Goal: Information Seeking & Learning: Learn about a topic

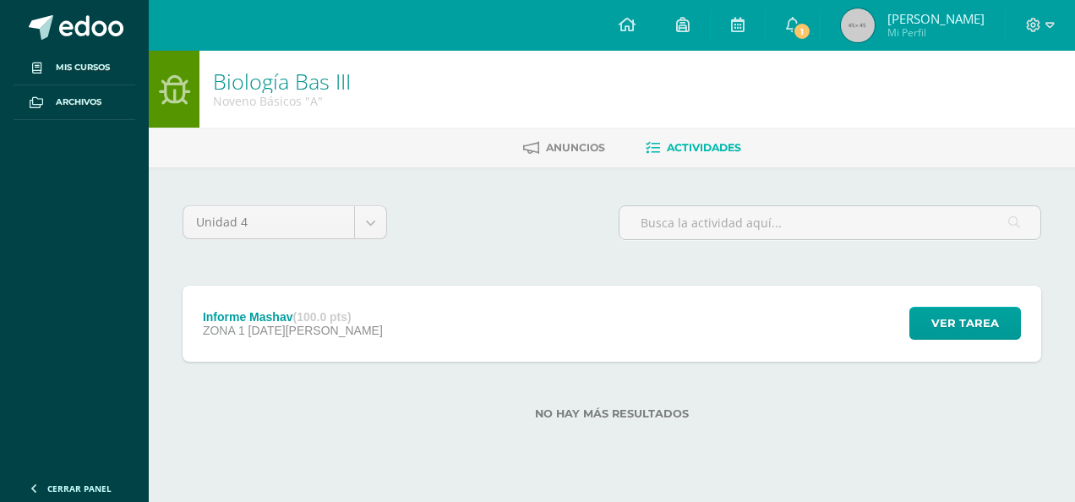
click at [330, 310] on strong "(100.0 pts)" at bounding box center [321, 317] width 58 height 14
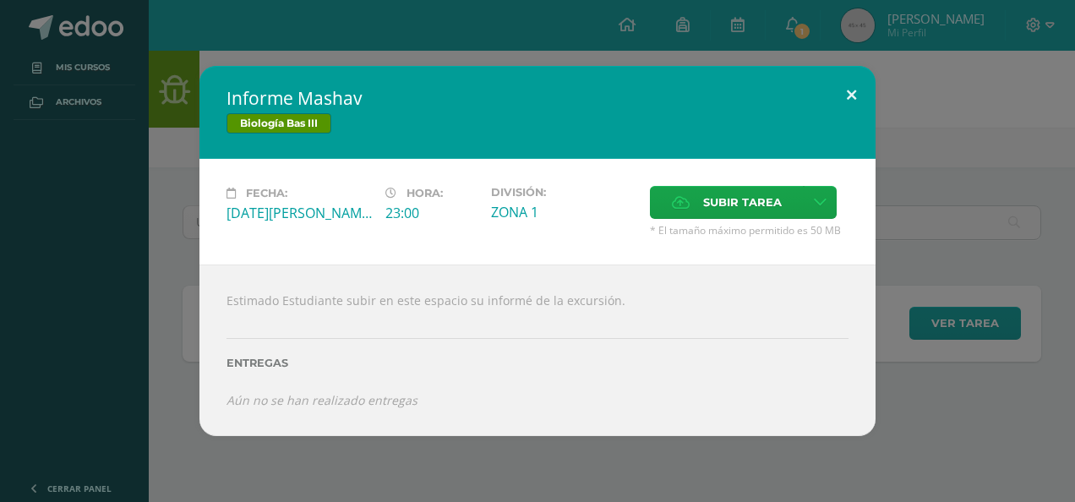
drag, startPoint x: 855, startPoint y: 86, endPoint x: 823, endPoint y: 81, distance: 32.5
click at [855, 86] on button at bounding box center [851, 94] width 48 height 57
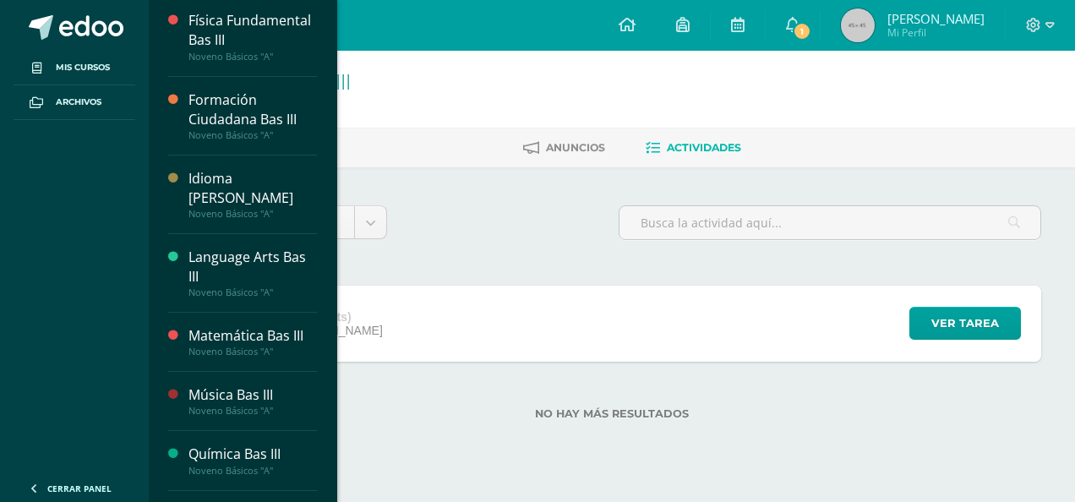
scroll to position [423, 0]
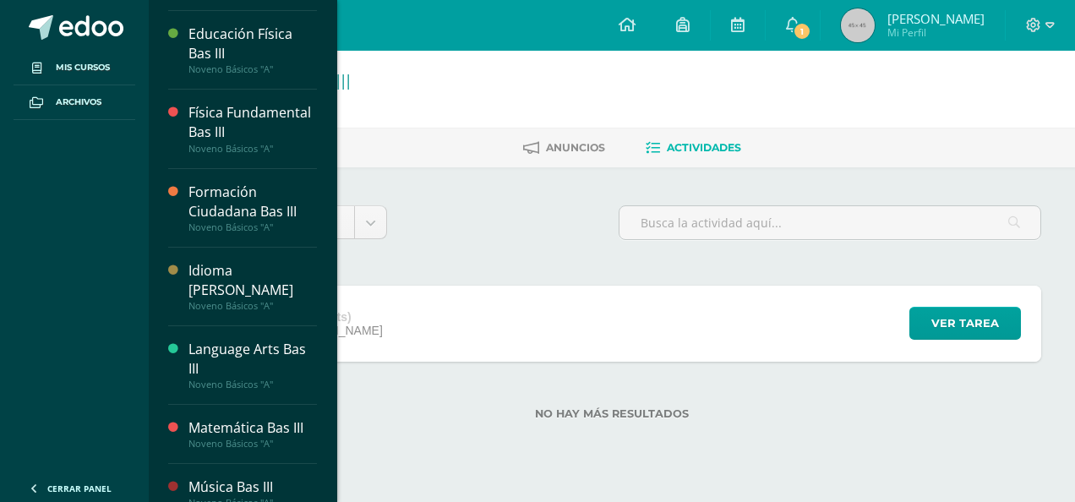
click at [250, 218] on div "Formación Ciudadana Bas III" at bounding box center [252, 202] width 128 height 39
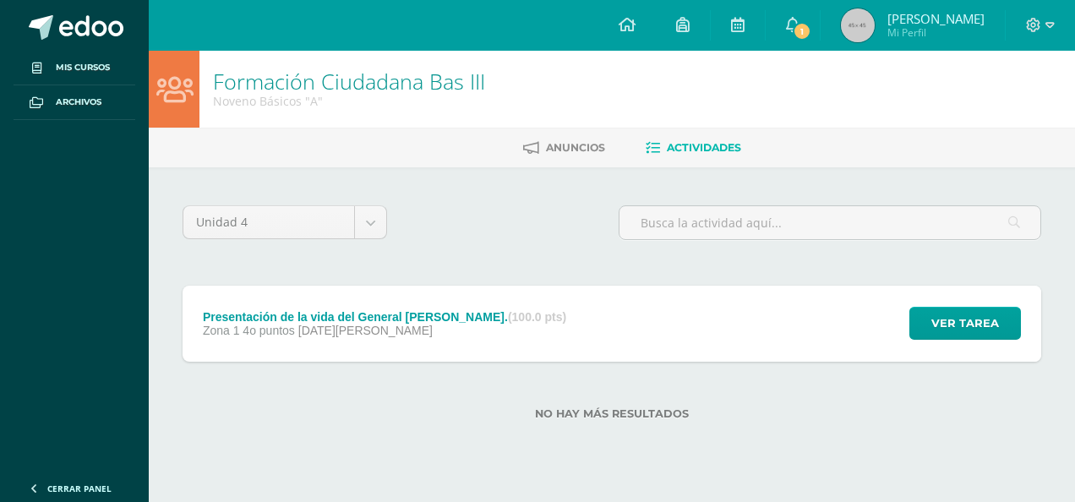
click at [478, 311] on div "Presentación de la vida del General Serapio Cruz. (100.0 pts)" at bounding box center [384, 317] width 363 height 14
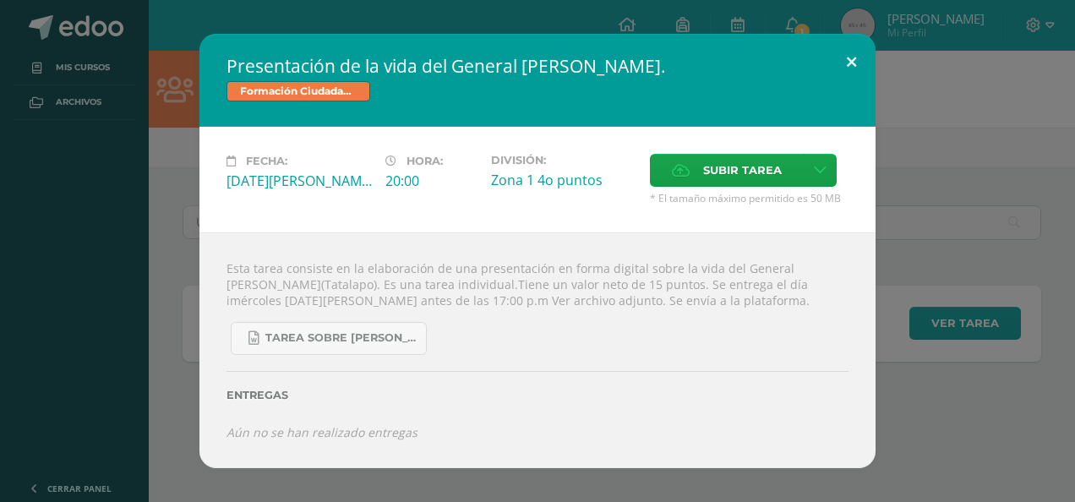
click at [858, 70] on button at bounding box center [851, 62] width 48 height 57
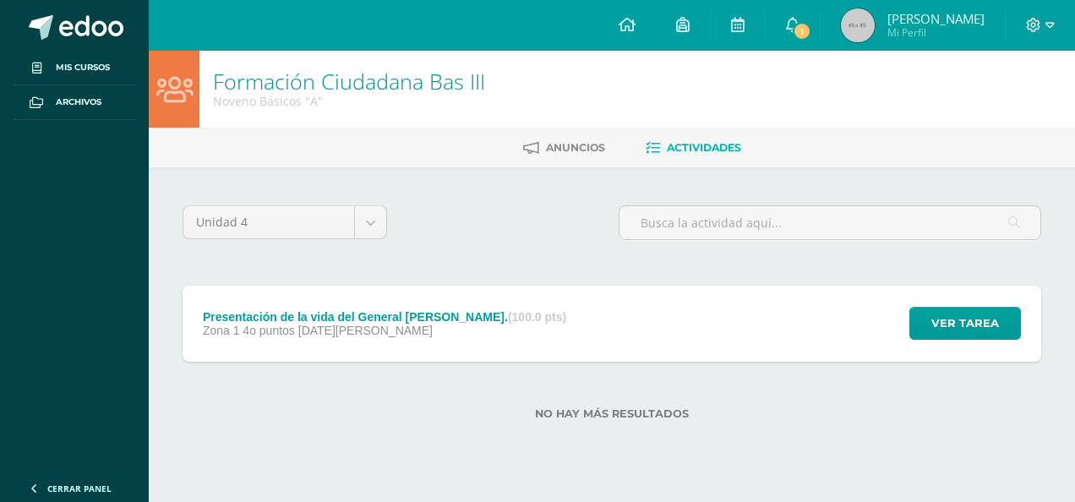
click at [840, 144] on ul "Anuncios Actividades" at bounding box center [632, 148] width 926 height 28
